Goal: Task Accomplishment & Management: Use online tool/utility

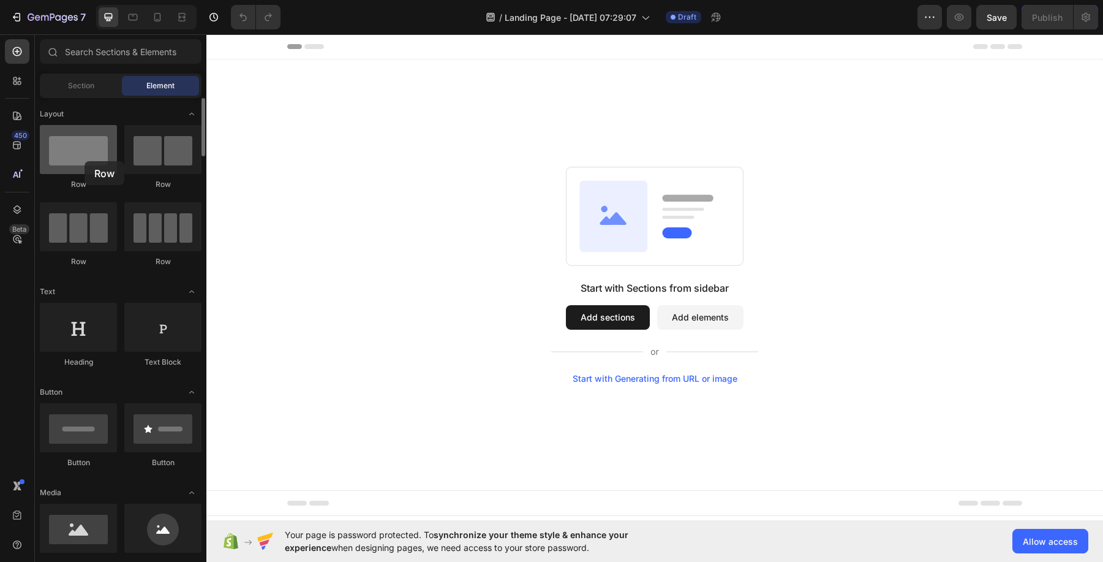
click at [85, 161] on div at bounding box center [78, 149] width 77 height 49
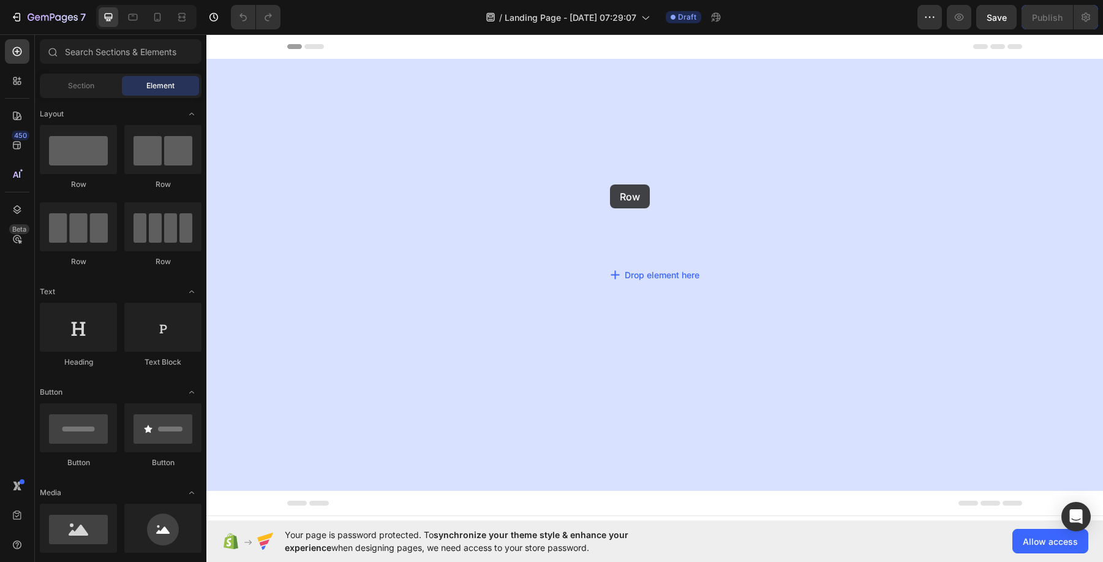
drag, startPoint x: 271, startPoint y: 188, endPoint x: 610, endPoint y: 184, distance: 339.3
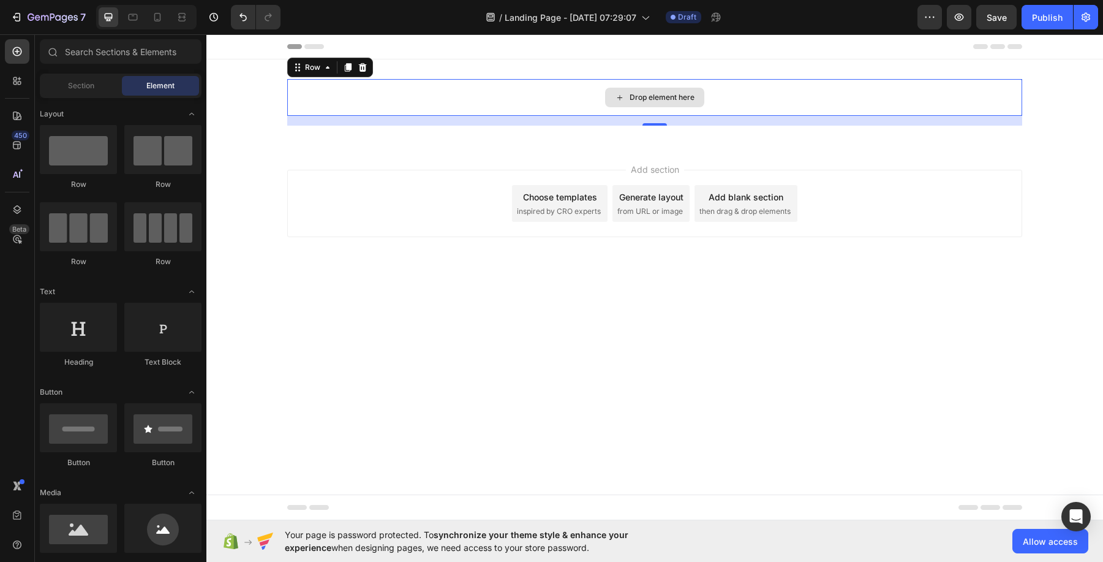
click at [676, 93] on div "Drop element here" at bounding box center [662, 97] width 65 height 10
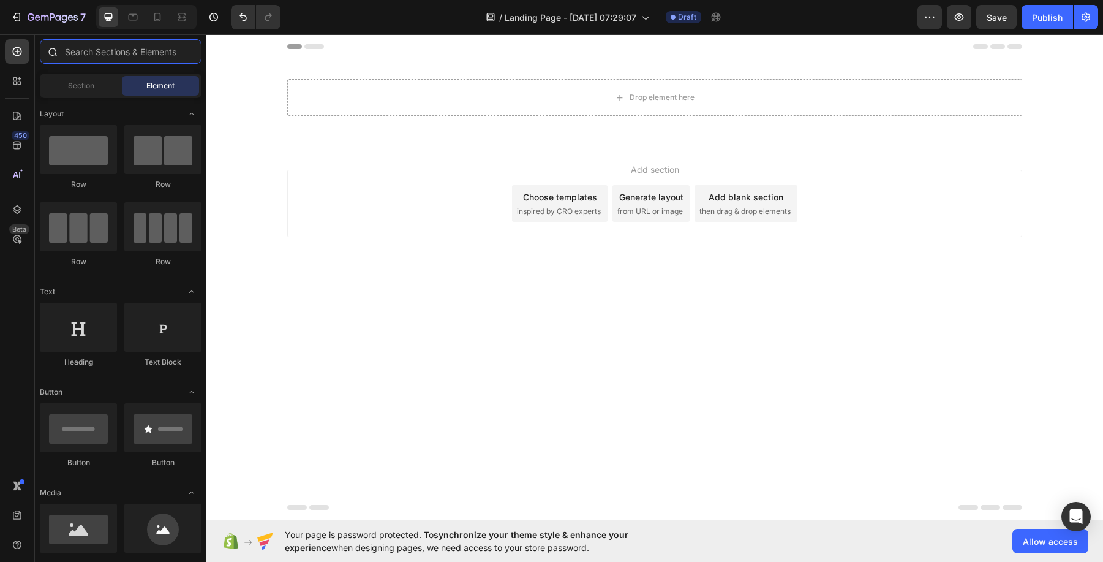
click at [138, 52] on input "text" at bounding box center [121, 51] width 162 height 24
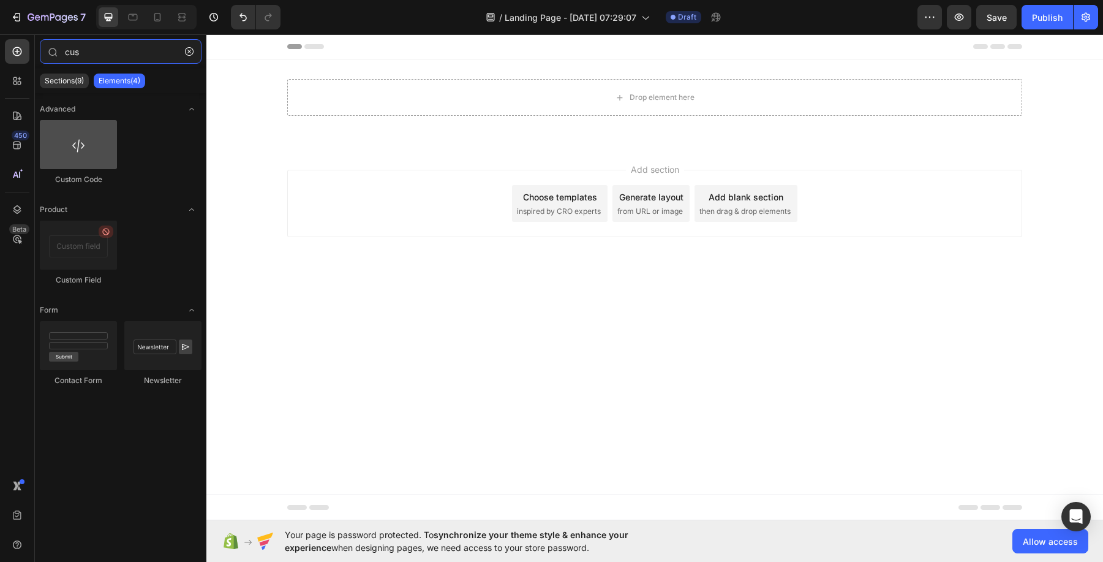
type input "cus"
click at [83, 139] on div at bounding box center [78, 144] width 77 height 49
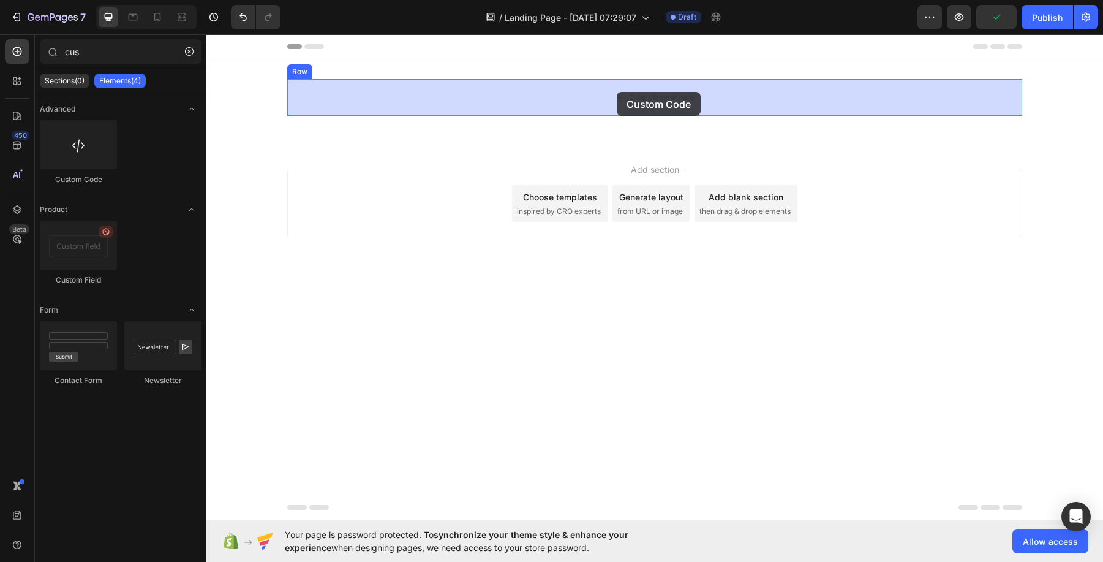
drag, startPoint x: 286, startPoint y: 187, endPoint x: 612, endPoint y: 87, distance: 341.3
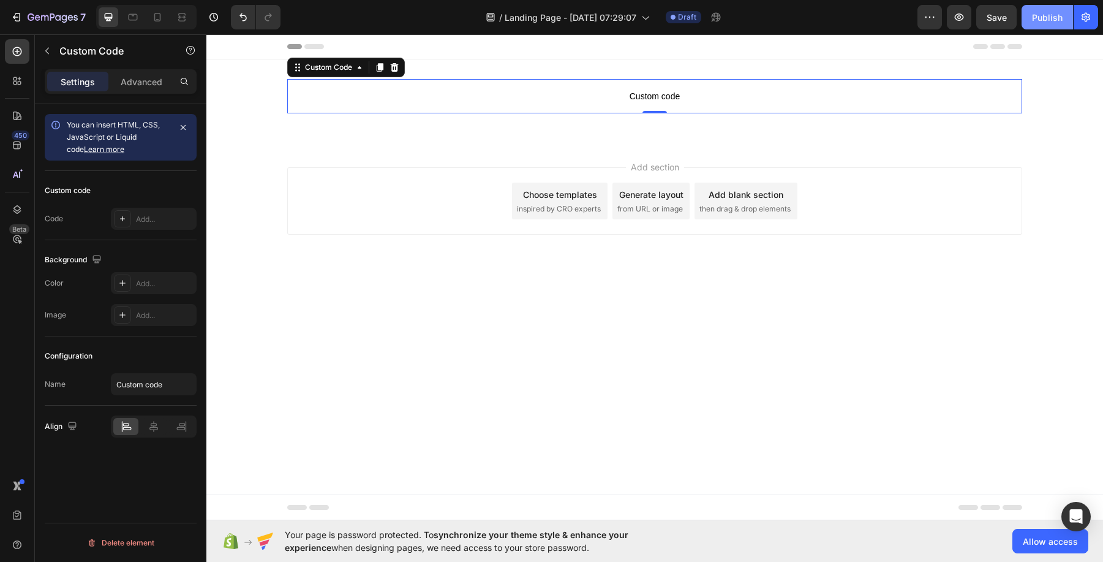
click at [1026, 11] on button "Publish" at bounding box center [1046, 17] width 51 height 24
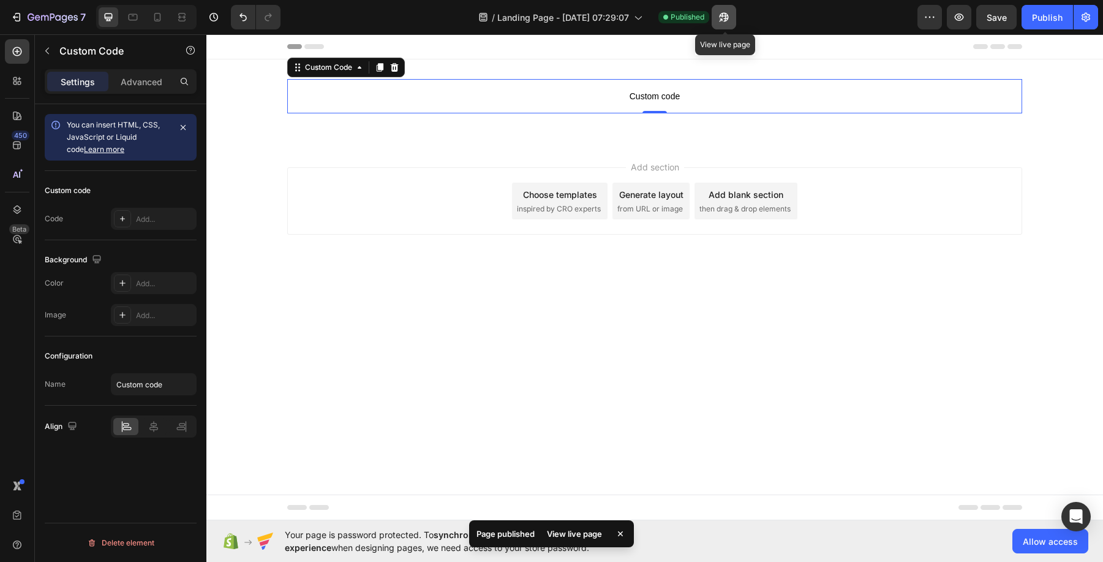
click at [725, 19] on icon "button" at bounding box center [724, 17] width 12 height 12
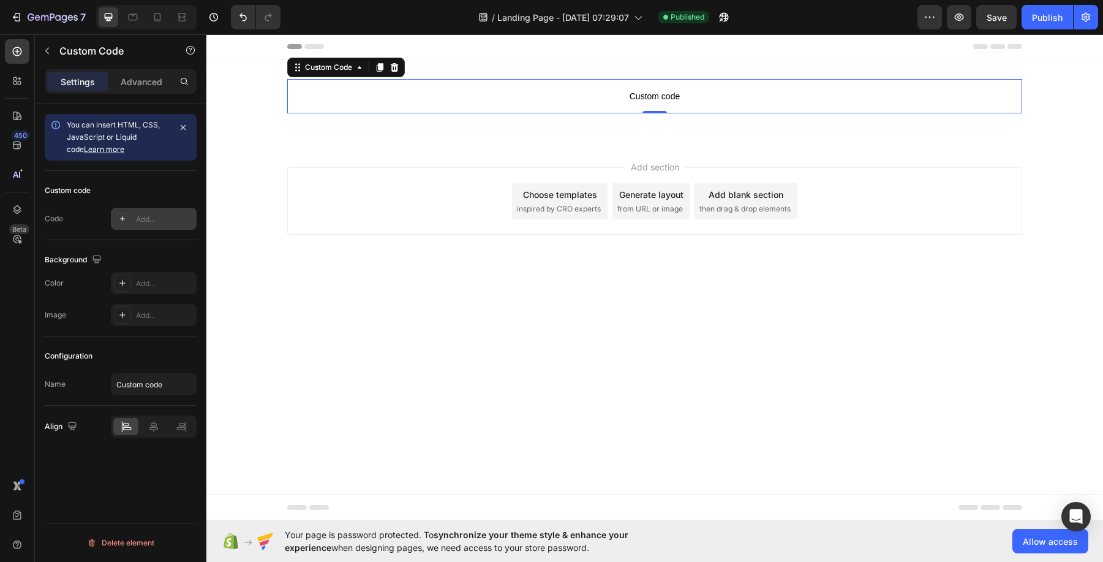
click at [111, 216] on div "Add..." at bounding box center [154, 219] width 86 height 22
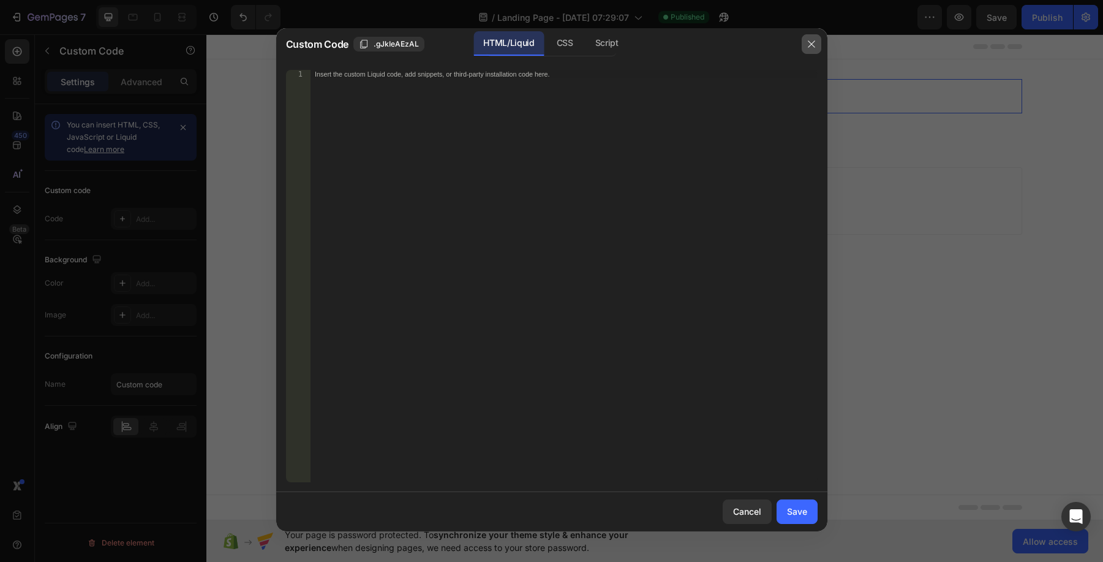
click at [811, 40] on icon "button" at bounding box center [811, 44] width 10 height 10
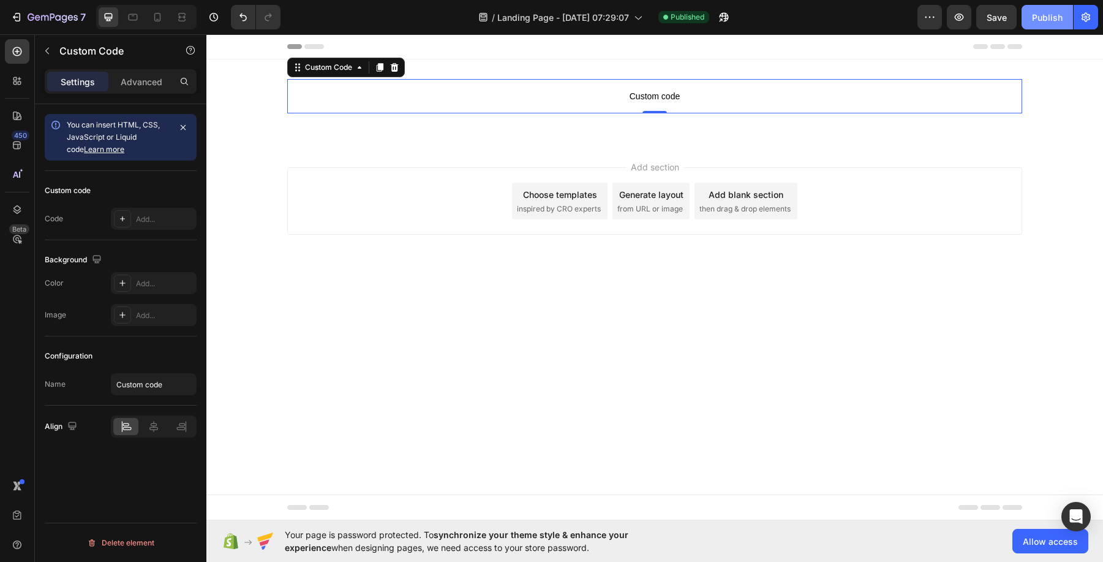
click at [1037, 18] on div "Publish" at bounding box center [1047, 17] width 31 height 13
click at [722, 18] on icon "button" at bounding box center [720, 19] width 3 height 3
